Goal: Task Accomplishment & Management: Manage account settings

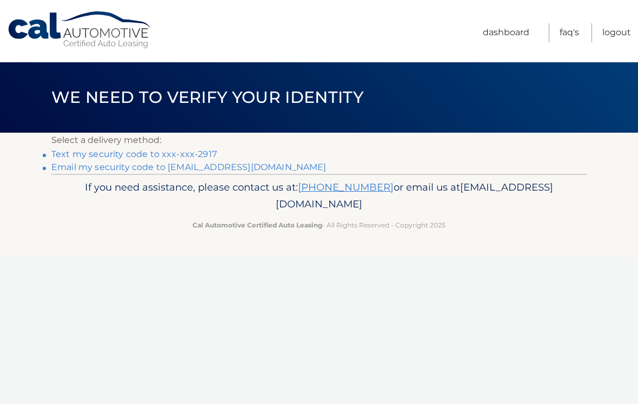
click at [193, 153] on link "Text my security code to xxx-xxx-2917" at bounding box center [134, 154] width 166 height 10
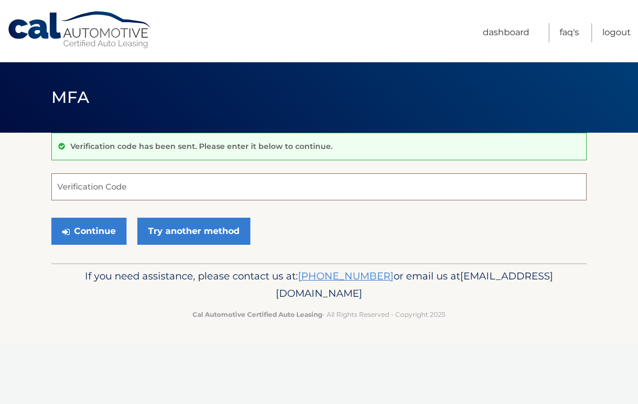
click at [128, 186] on input "Verification Code" at bounding box center [319, 186] width 536 height 27
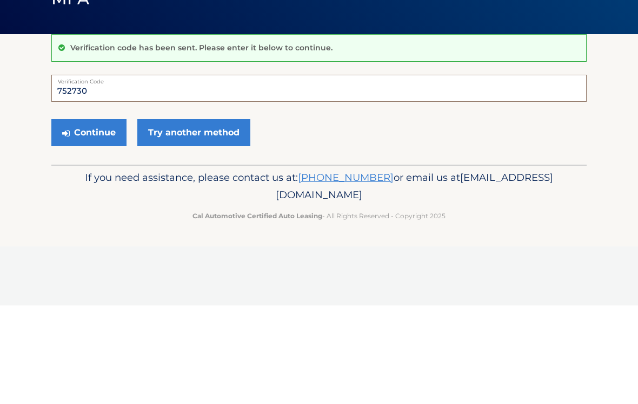
type input "752730"
click at [95, 218] on button "Continue" at bounding box center [88, 231] width 75 height 27
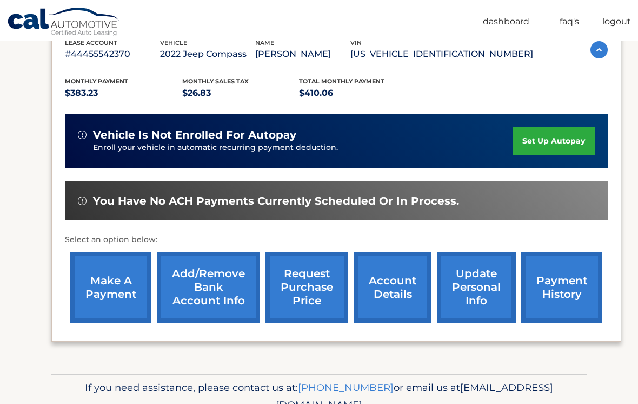
scroll to position [207, 0]
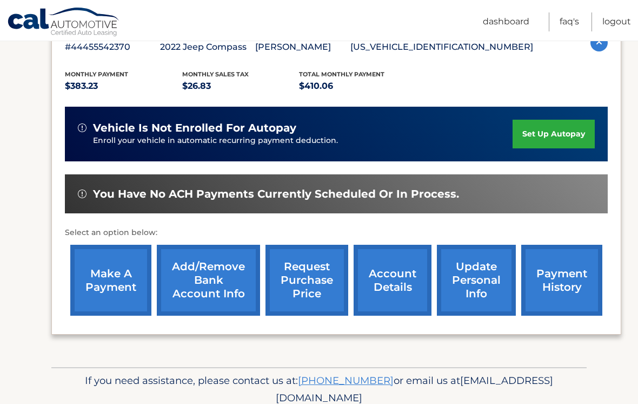
click at [551, 279] on link "payment history" at bounding box center [562, 280] width 81 height 71
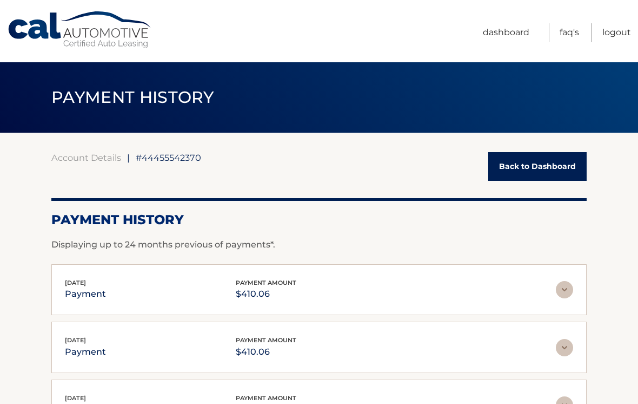
click at [535, 167] on link "Back to Dashboard" at bounding box center [538, 166] width 98 height 29
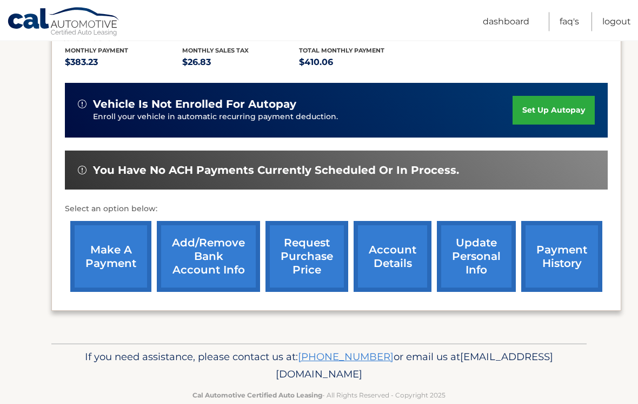
scroll to position [233, 0]
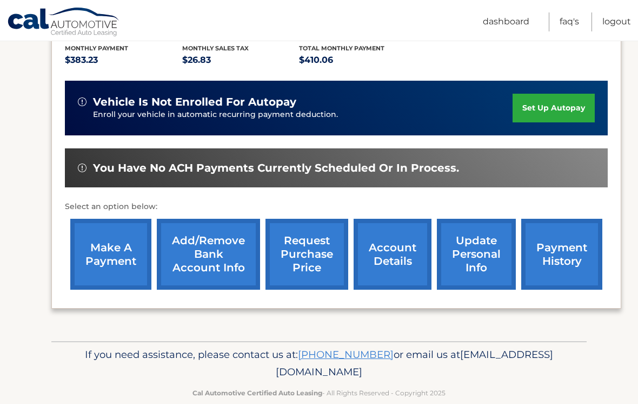
click at [385, 247] on link "account details" at bounding box center [393, 254] width 78 height 71
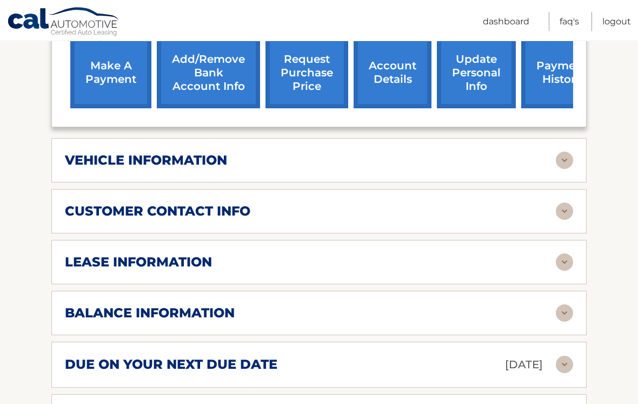
scroll to position [444, 0]
click at [563, 151] on img at bounding box center [564, 159] width 17 height 17
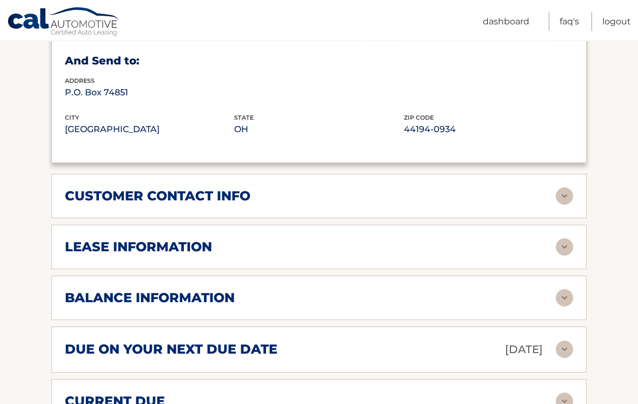
scroll to position [720, 0]
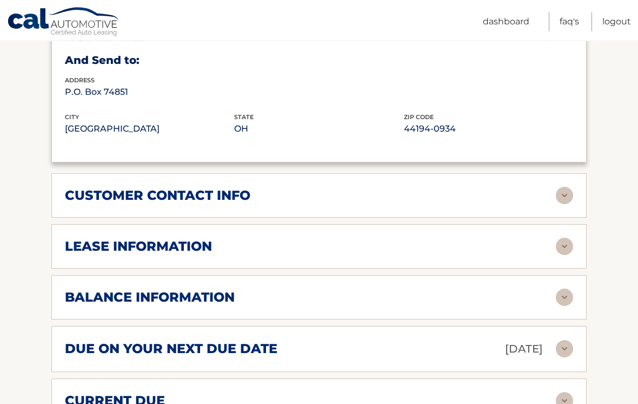
click at [562, 187] on img at bounding box center [564, 195] width 17 height 17
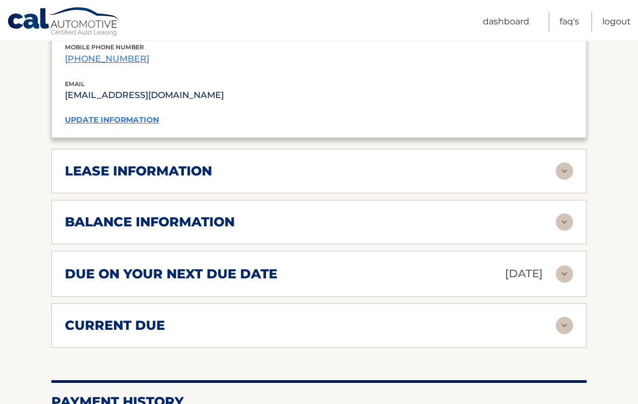
scroll to position [1008, 0]
click at [569, 162] on img at bounding box center [564, 170] width 17 height 17
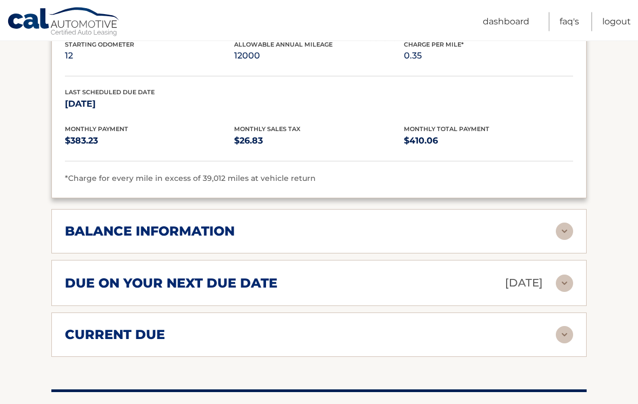
click at [554, 223] on div "balance information" at bounding box center [310, 231] width 491 height 16
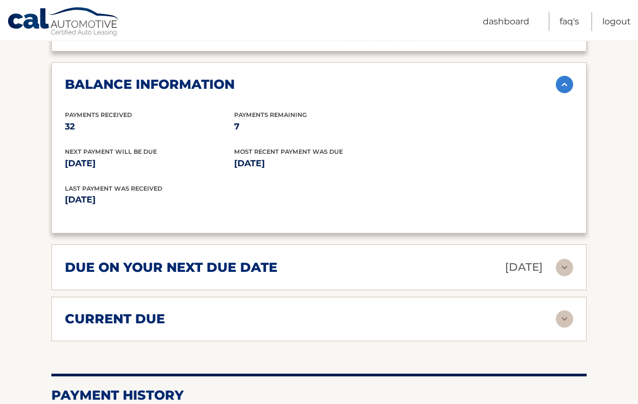
scroll to position [1352, 0]
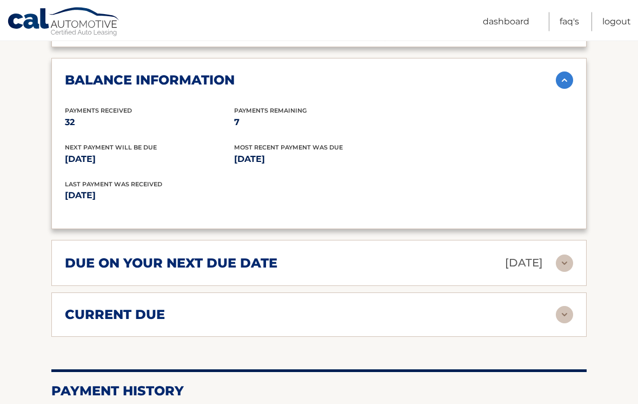
click at [562, 255] on img at bounding box center [564, 263] width 17 height 17
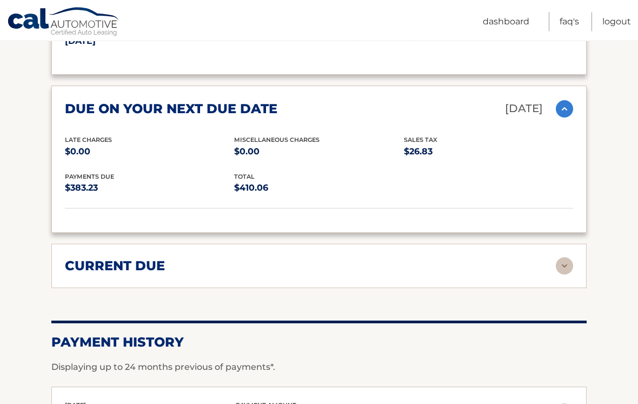
scroll to position [1507, 0]
click at [570, 257] on img at bounding box center [564, 265] width 17 height 17
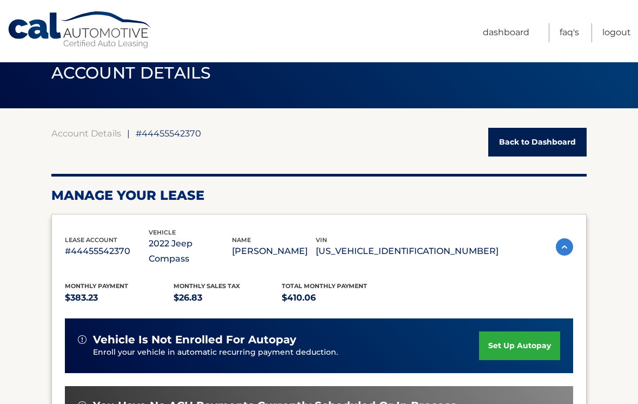
scroll to position [0, 0]
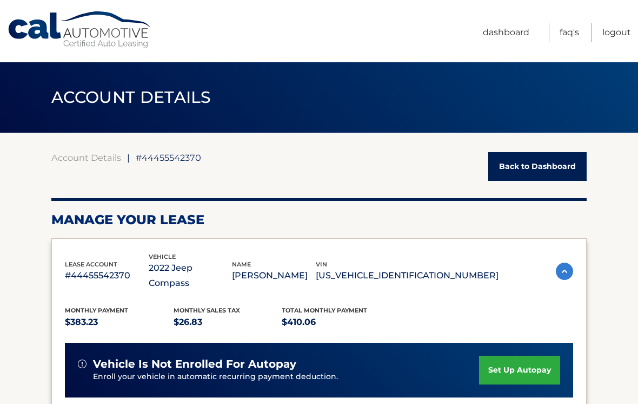
click at [623, 35] on link "Logout" at bounding box center [617, 32] width 29 height 19
